Goal: Contribute content

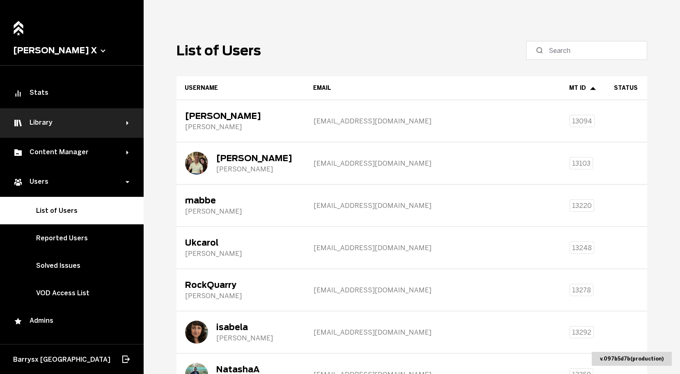
click at [76, 129] on div "Library" at bounding box center [72, 123] width 144 height 30
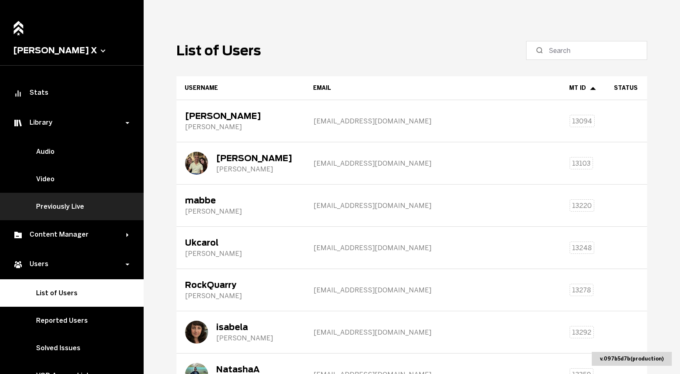
click at [79, 207] on link "Previously Live" at bounding box center [72, 207] width 144 height 28
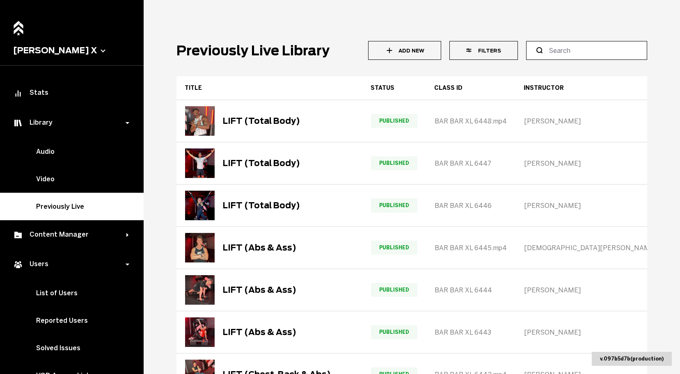
click at [602, 55] on input at bounding box center [590, 51] width 82 height 10
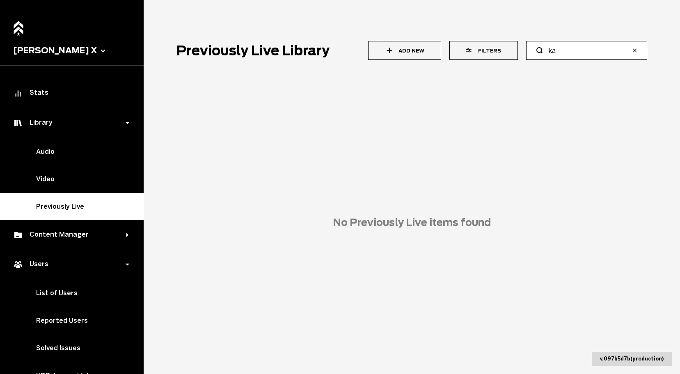
type input "k"
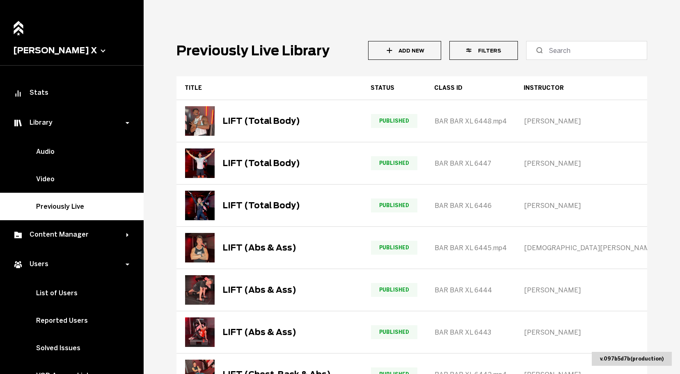
click at [474, 54] on icon "button" at bounding box center [470, 50] width 8 height 8
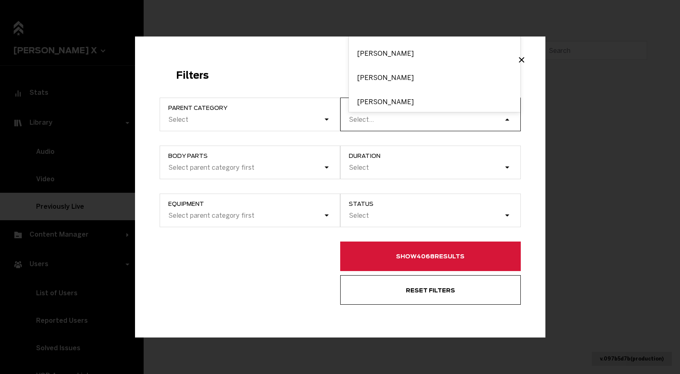
click at [438, 118] on div "Select..." at bounding box center [426, 119] width 156 height 11
click at [350, 118] on input "instructor option [PERSON_NAME] focused, 1 of 5. 5 results available. Use Up an…" at bounding box center [349, 120] width 1 height 8
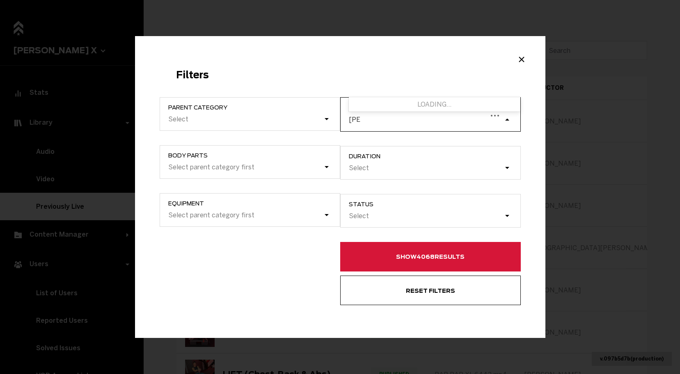
type input "kayla"
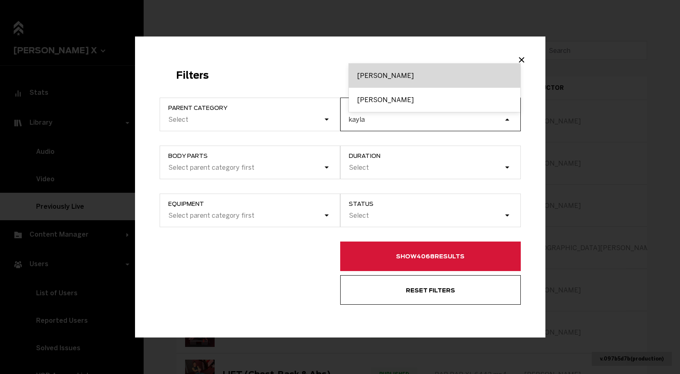
click at [374, 80] on div "[PERSON_NAME]" at bounding box center [435, 76] width 172 height 24
click at [366, 116] on input "kayla" at bounding box center [357, 120] width 17 height 8
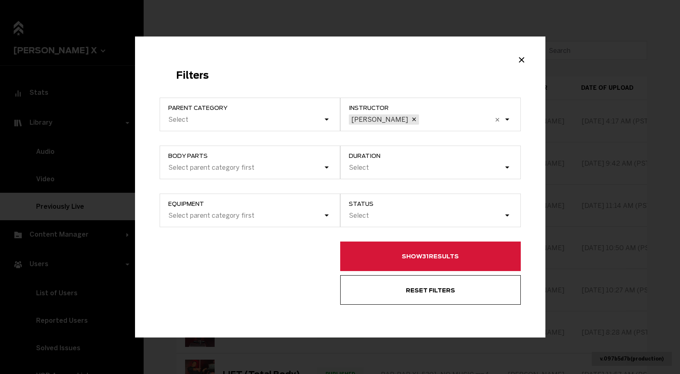
click at [385, 266] on button "Show 31 results" at bounding box center [430, 257] width 181 height 30
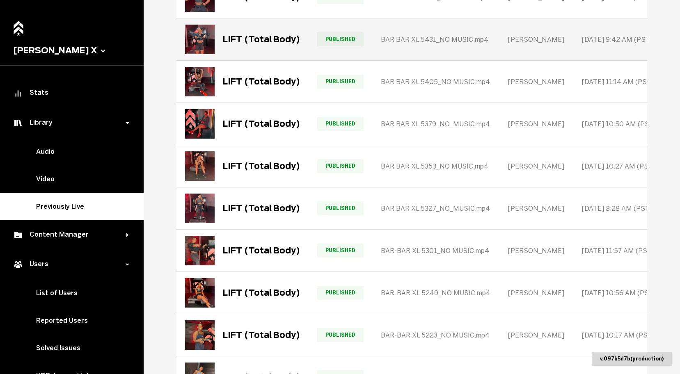
scroll to position [235, 0]
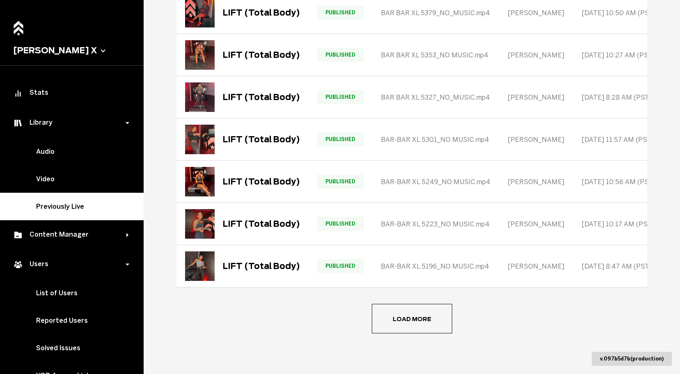
click at [394, 316] on button "Load more" at bounding box center [412, 319] width 80 height 30
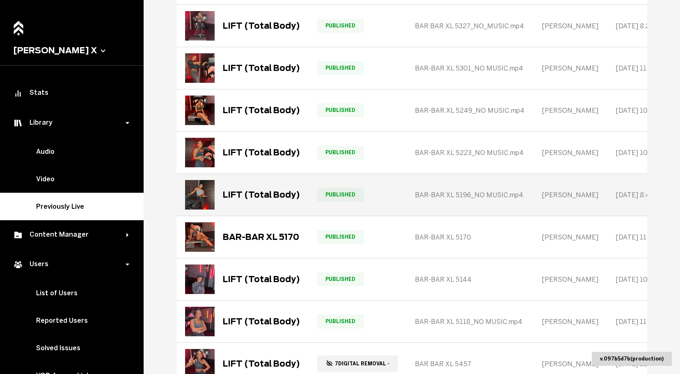
scroll to position [307, 0]
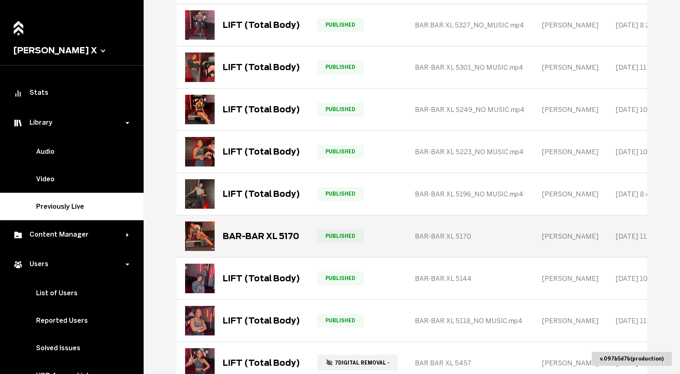
click at [281, 242] on div "BAR-BAR XL 5170" at bounding box center [242, 237] width 114 height 30
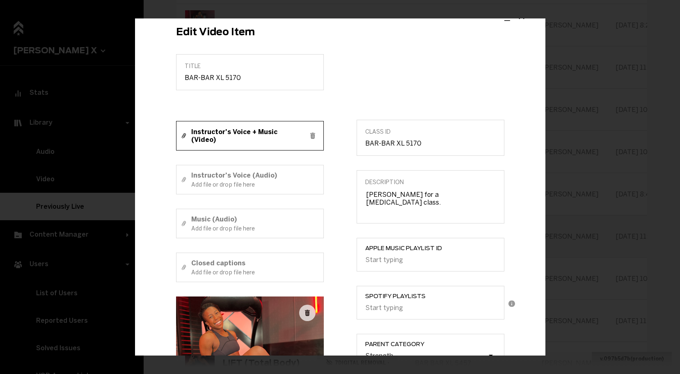
scroll to position [0, 0]
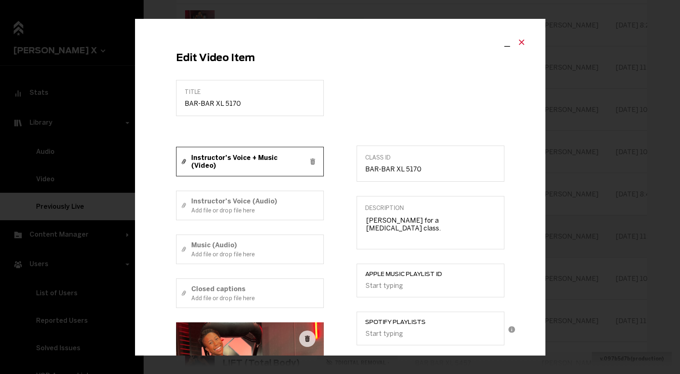
click at [519, 40] on icon "Close modal" at bounding box center [522, 42] width 10 height 10
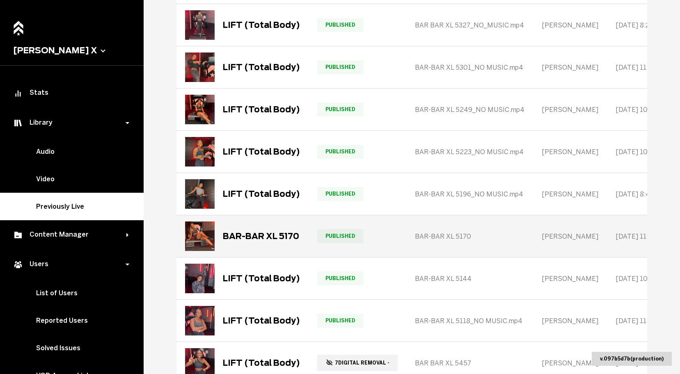
click at [281, 237] on div "BAR-BAR XL 5170" at bounding box center [261, 237] width 76 height 10
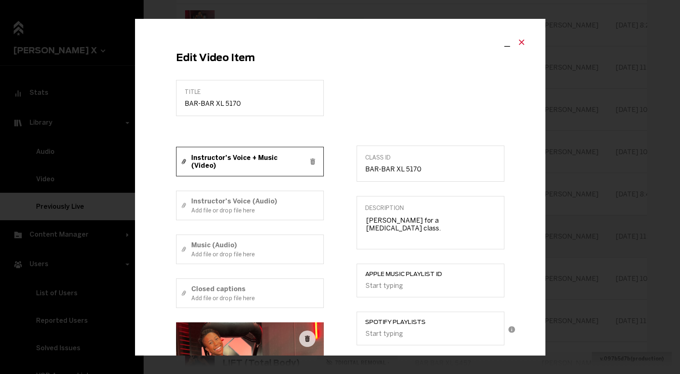
click at [521, 43] on icon "Close modal" at bounding box center [522, 42] width 10 height 10
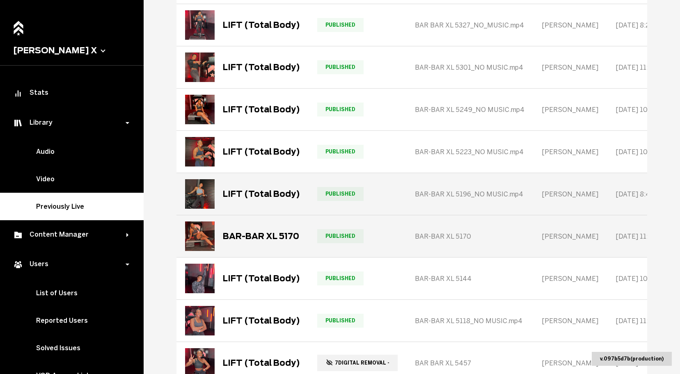
click at [293, 197] on div "LIFT (Total Body)" at bounding box center [261, 194] width 77 height 10
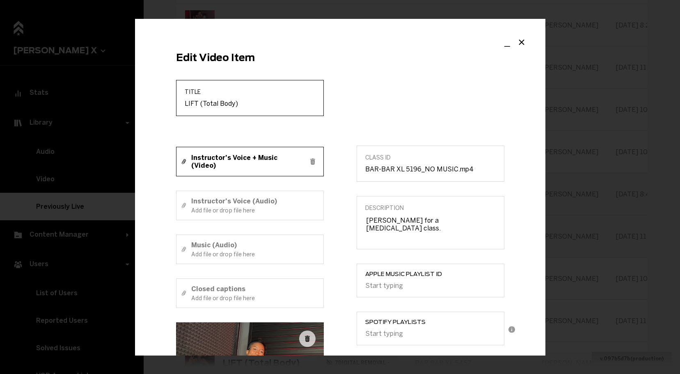
click at [212, 104] on input "LIFT (Total Body)" at bounding box center [250, 104] width 131 height 8
click at [524, 39] on icon "Close modal" at bounding box center [522, 42] width 10 height 10
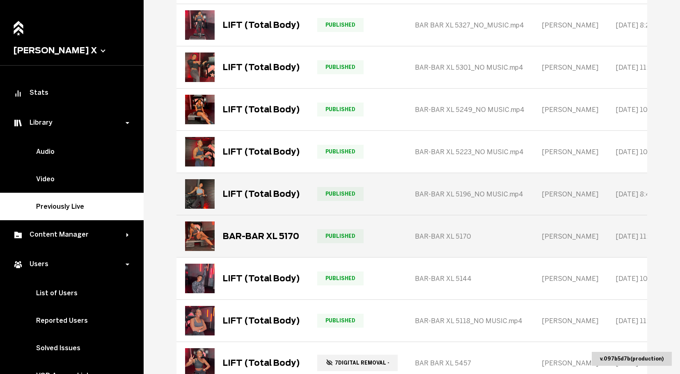
click at [279, 239] on div "BAR-BAR XL 5170" at bounding box center [261, 237] width 76 height 10
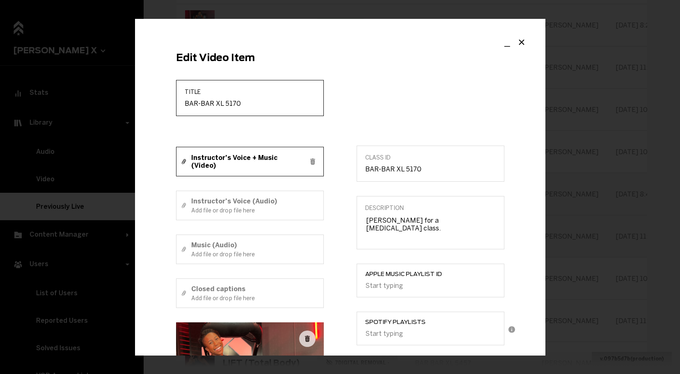
click at [245, 103] on input "BAR-BAR XL 5170" at bounding box center [250, 104] width 131 height 8
paste input "LIFT (Total Body)"
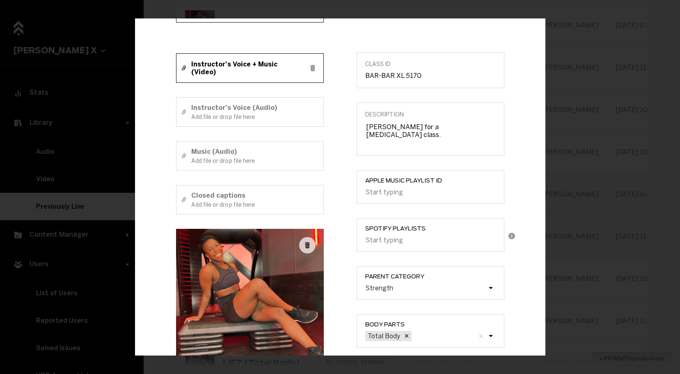
scroll to position [367, 0]
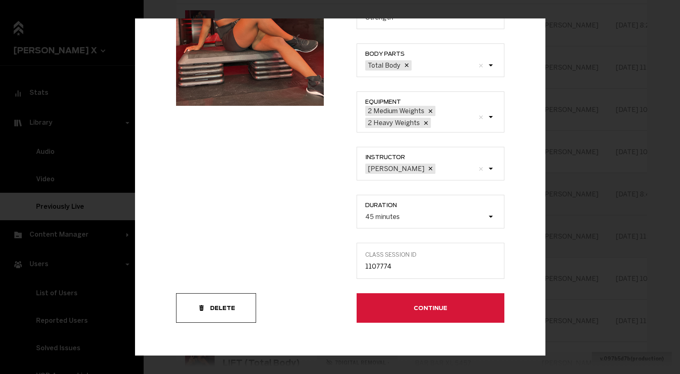
type input "LIFT (Total Body)"
click at [381, 317] on button "Continue" at bounding box center [431, 308] width 148 height 30
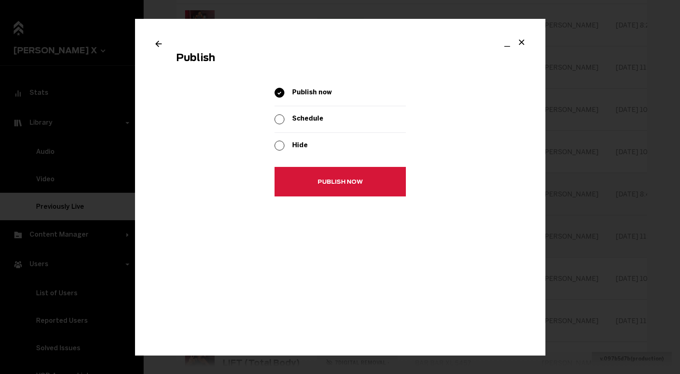
click at [334, 184] on button "Publish now" at bounding box center [340, 182] width 131 height 30
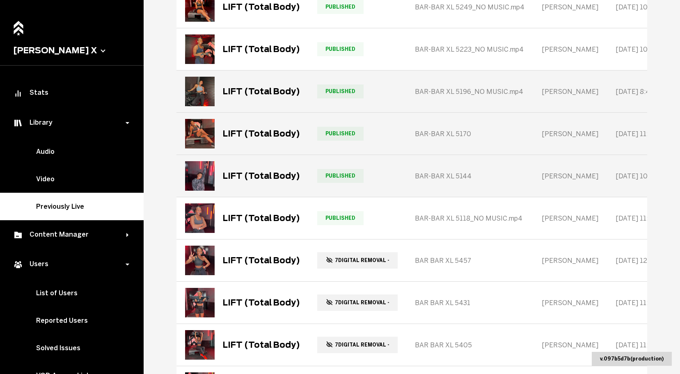
scroll to position [431, 0]
